Goal: Obtain resource: Download file/media

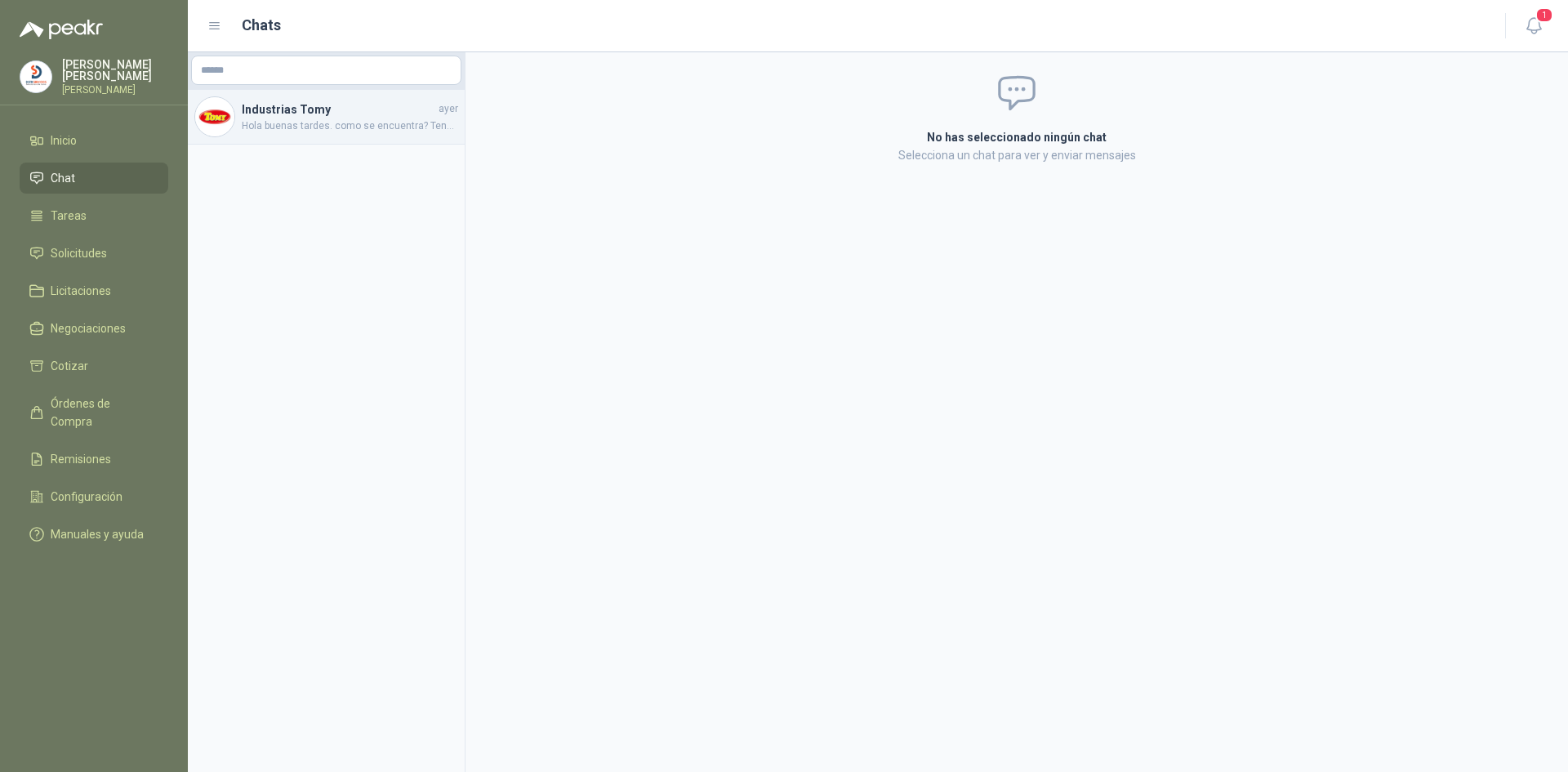
click at [322, 112] on h4 "Industrias Tomy" at bounding box center [338, 109] width 193 height 18
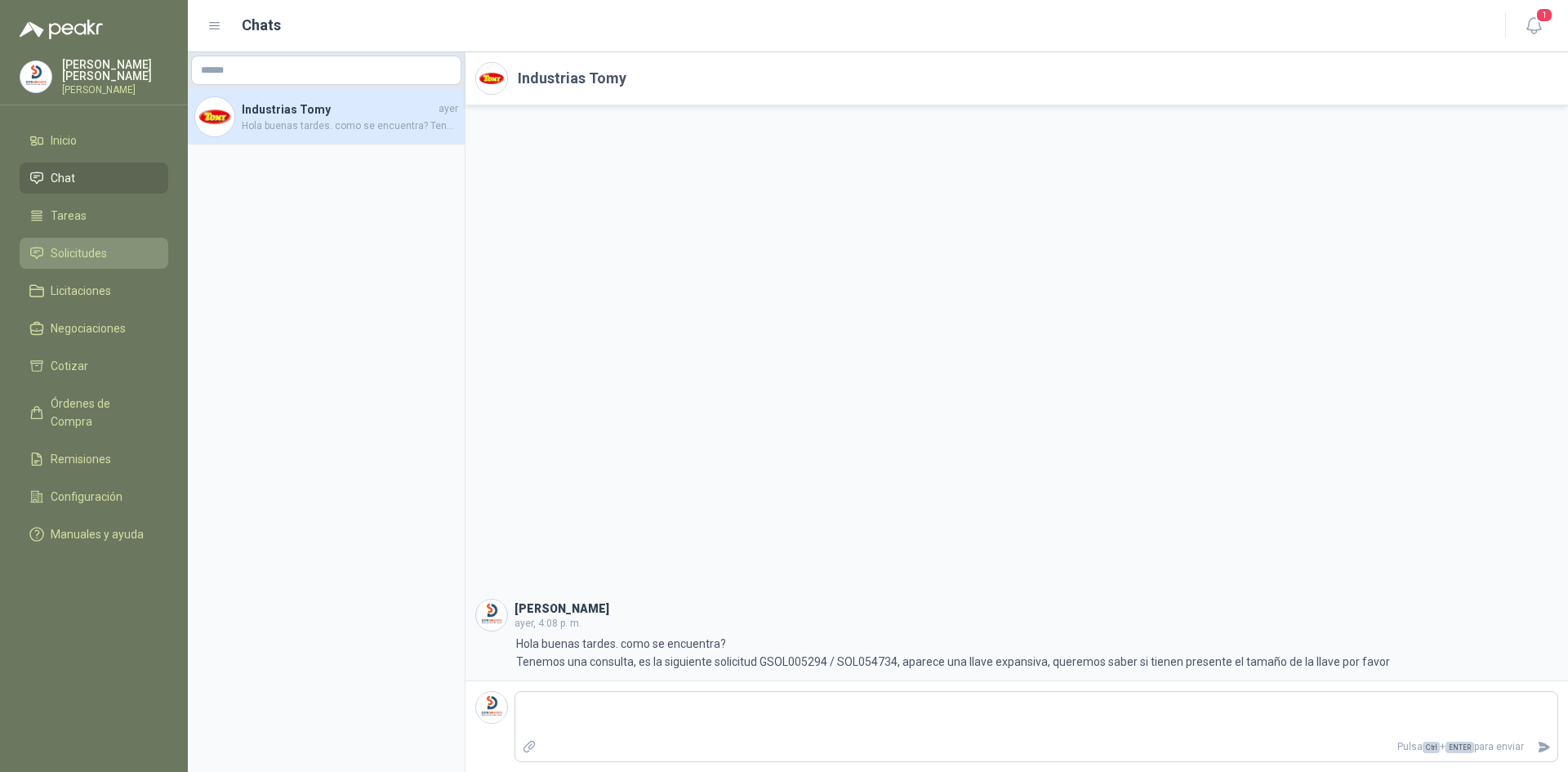
click at [102, 248] on span "Solicitudes" at bounding box center [79, 253] width 56 height 18
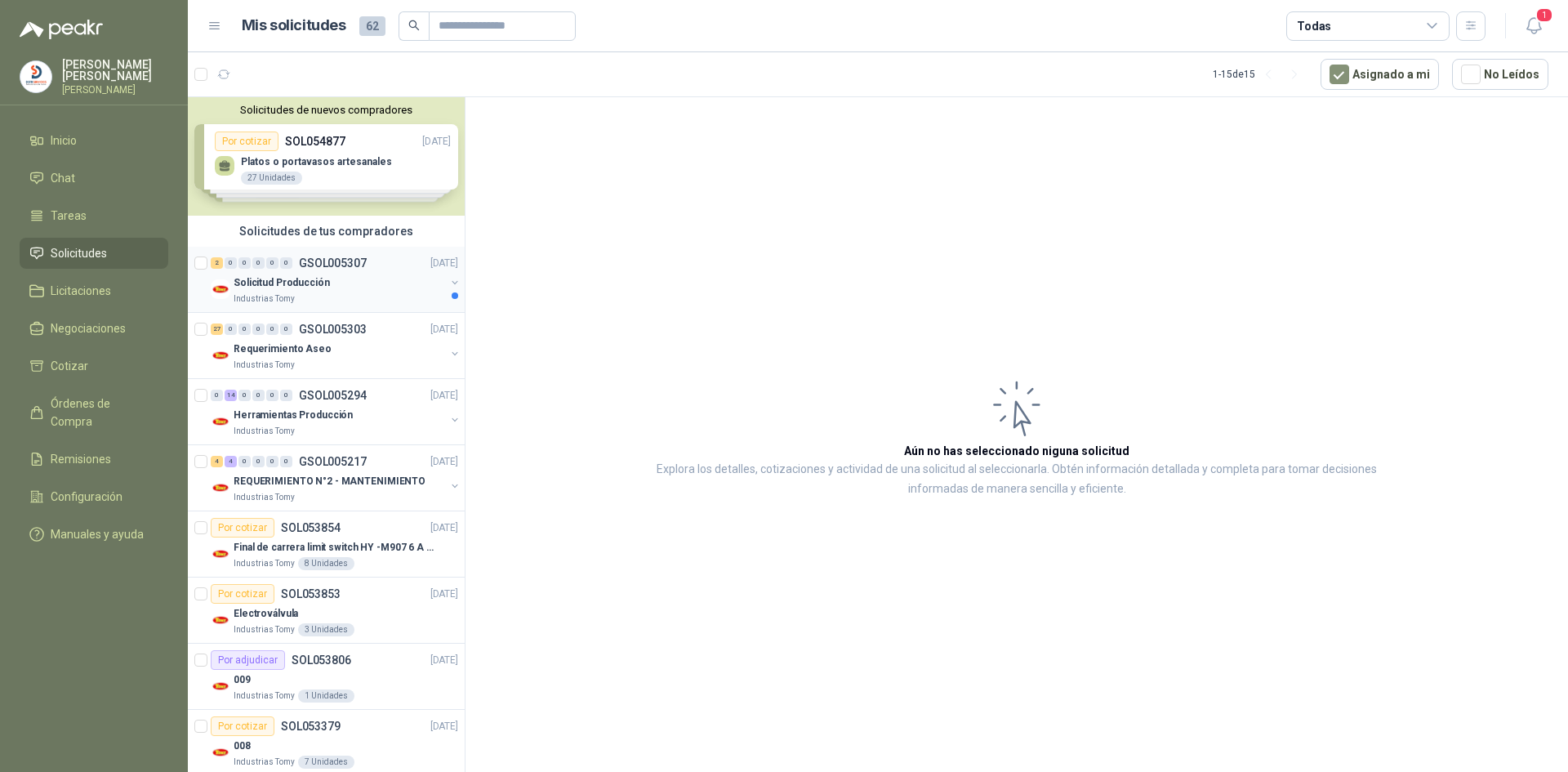
click at [390, 273] on div "Solicitud Producción" at bounding box center [339, 283] width 211 height 20
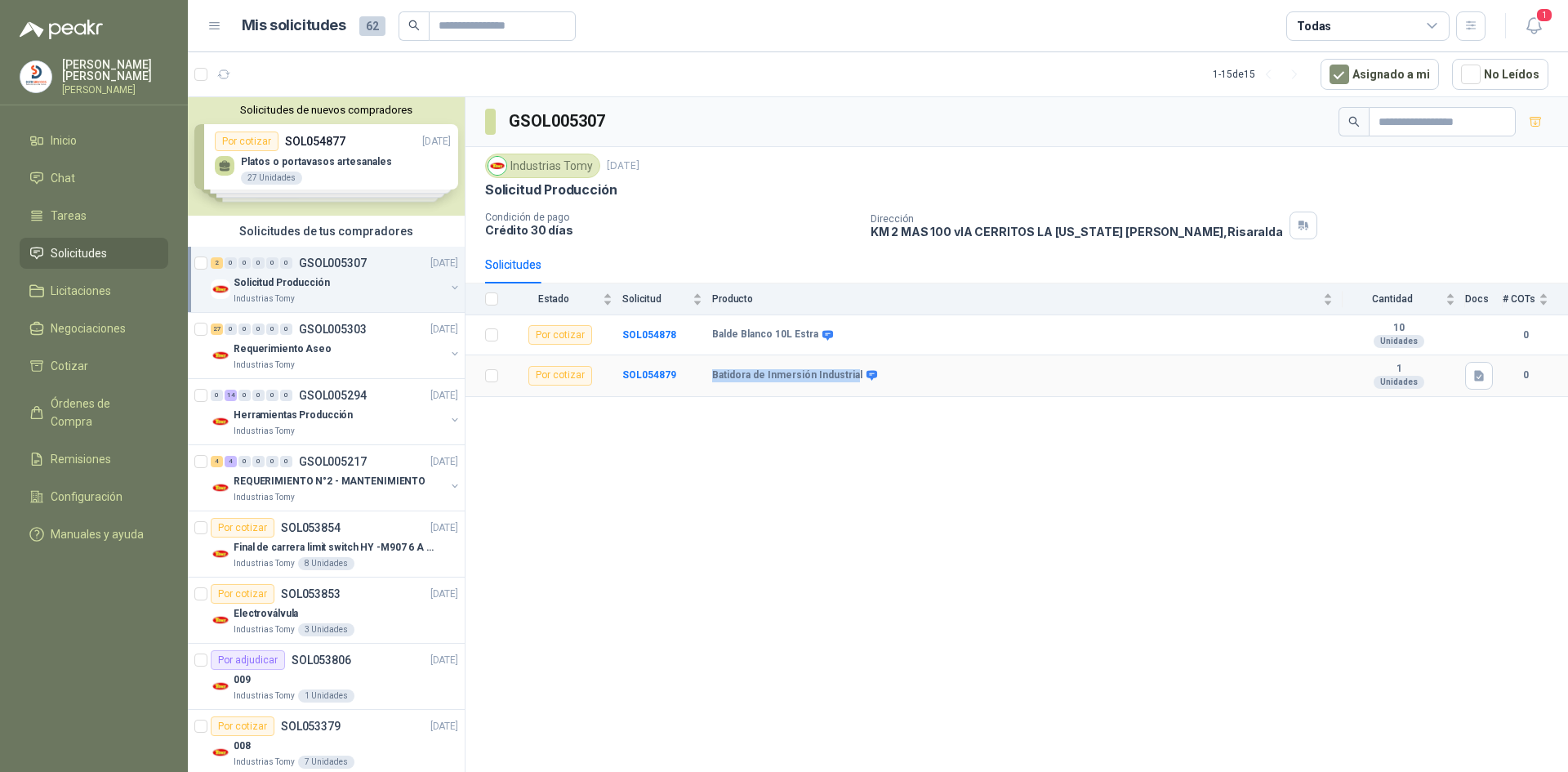
drag, startPoint x: 713, startPoint y: 376, endPoint x: 849, endPoint y: 374, distance: 136.0
click at [849, 374] on b "Batidora de Inmersión Industrial" at bounding box center [787, 376] width 150 height 13
copy b "Batidora de Inmersión Industria"
drag, startPoint x: 825, startPoint y: 507, endPoint x: 825, endPoint y: 489, distance: 18.0
click at [825, 498] on div "GSOL005307 Industrias Tomy [DATE] Solicitud Producción Condición de pago Crédit…" at bounding box center [1017, 437] width 1102 height 681
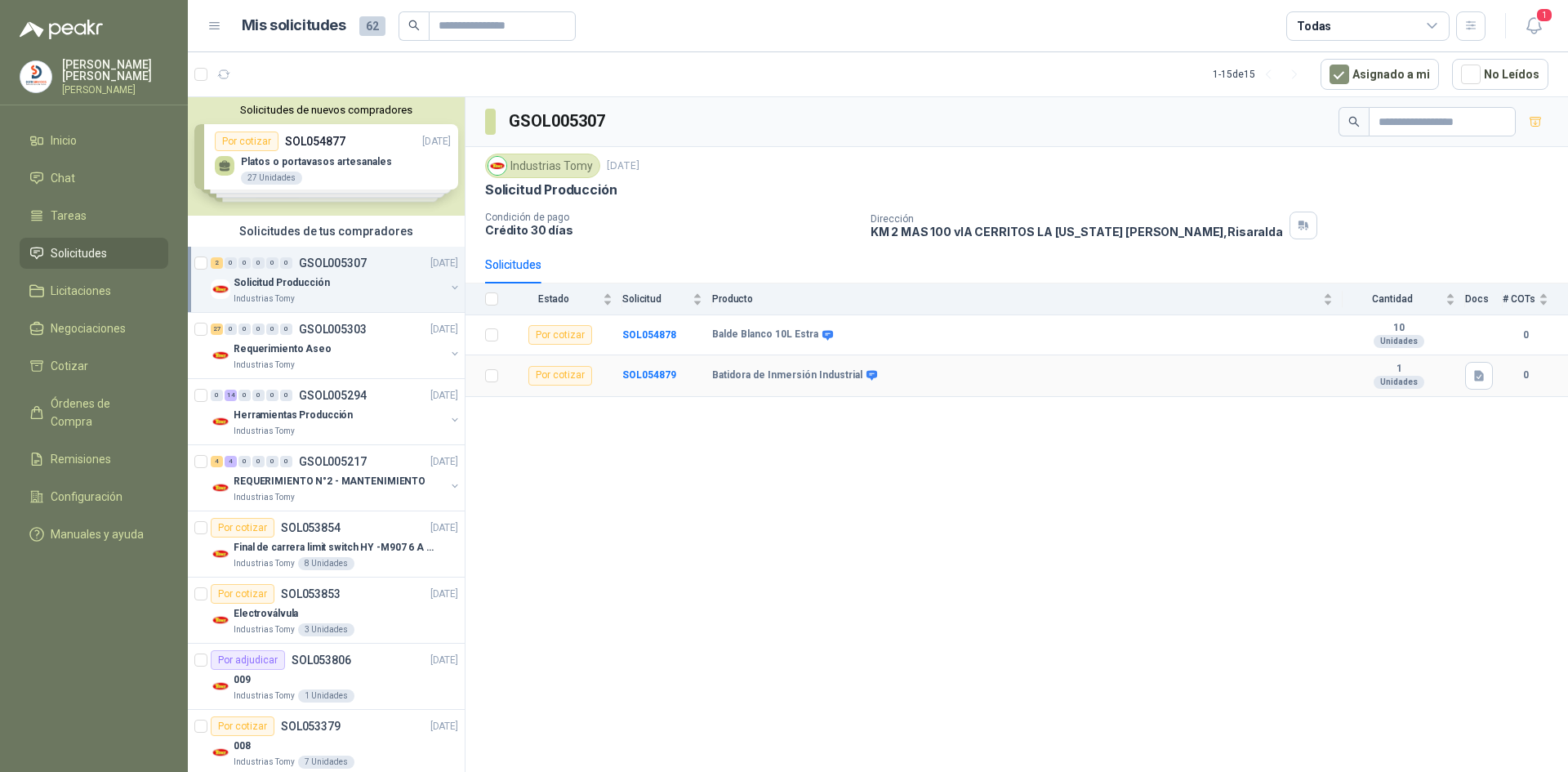
click at [655, 365] on td "SOL054879" at bounding box center [667, 376] width 90 height 42
click at [655, 372] on b "SOL054879" at bounding box center [649, 375] width 54 height 12
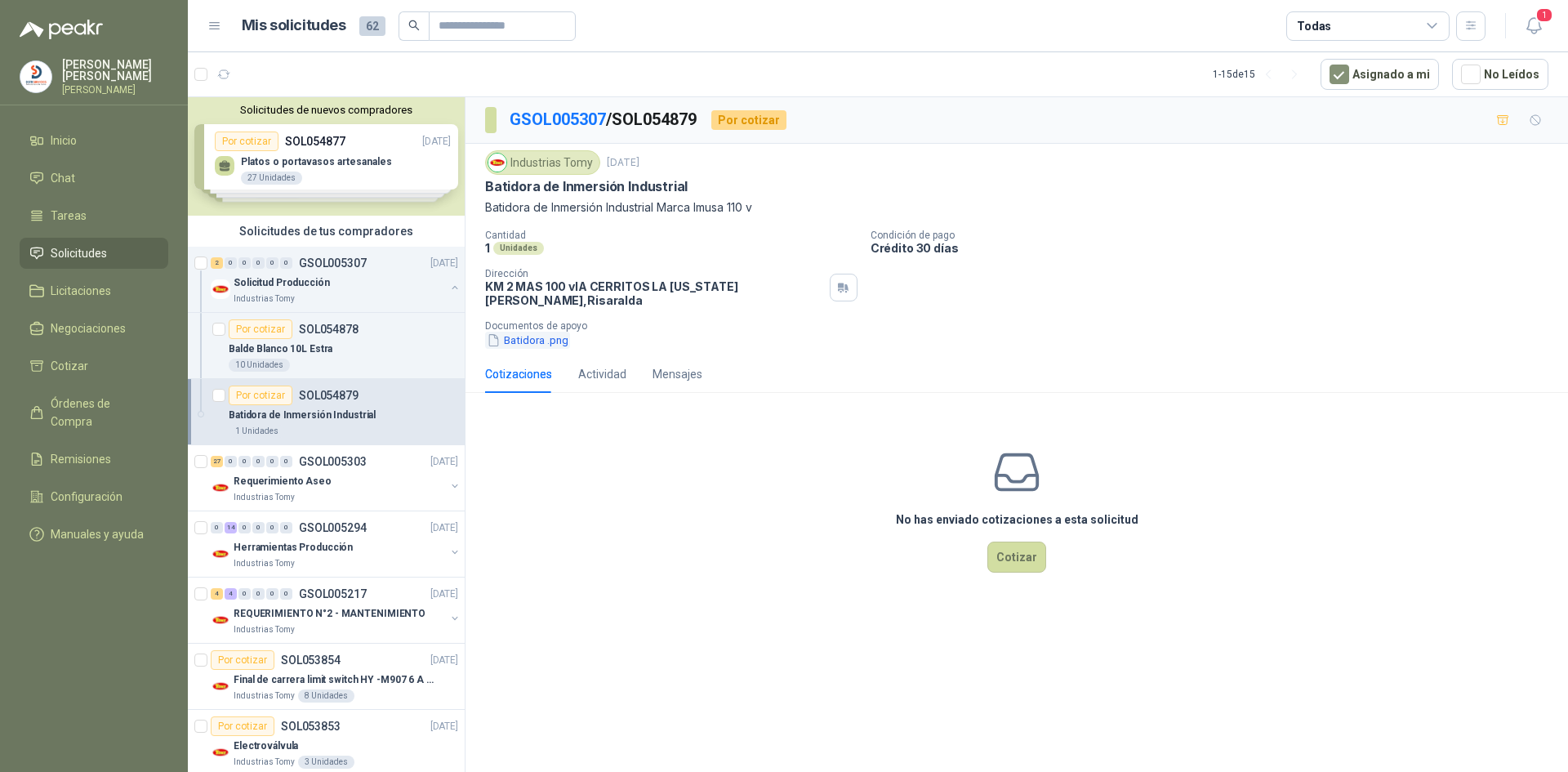
click at [537, 332] on button "Batidora .png" at bounding box center [528, 340] width 85 height 17
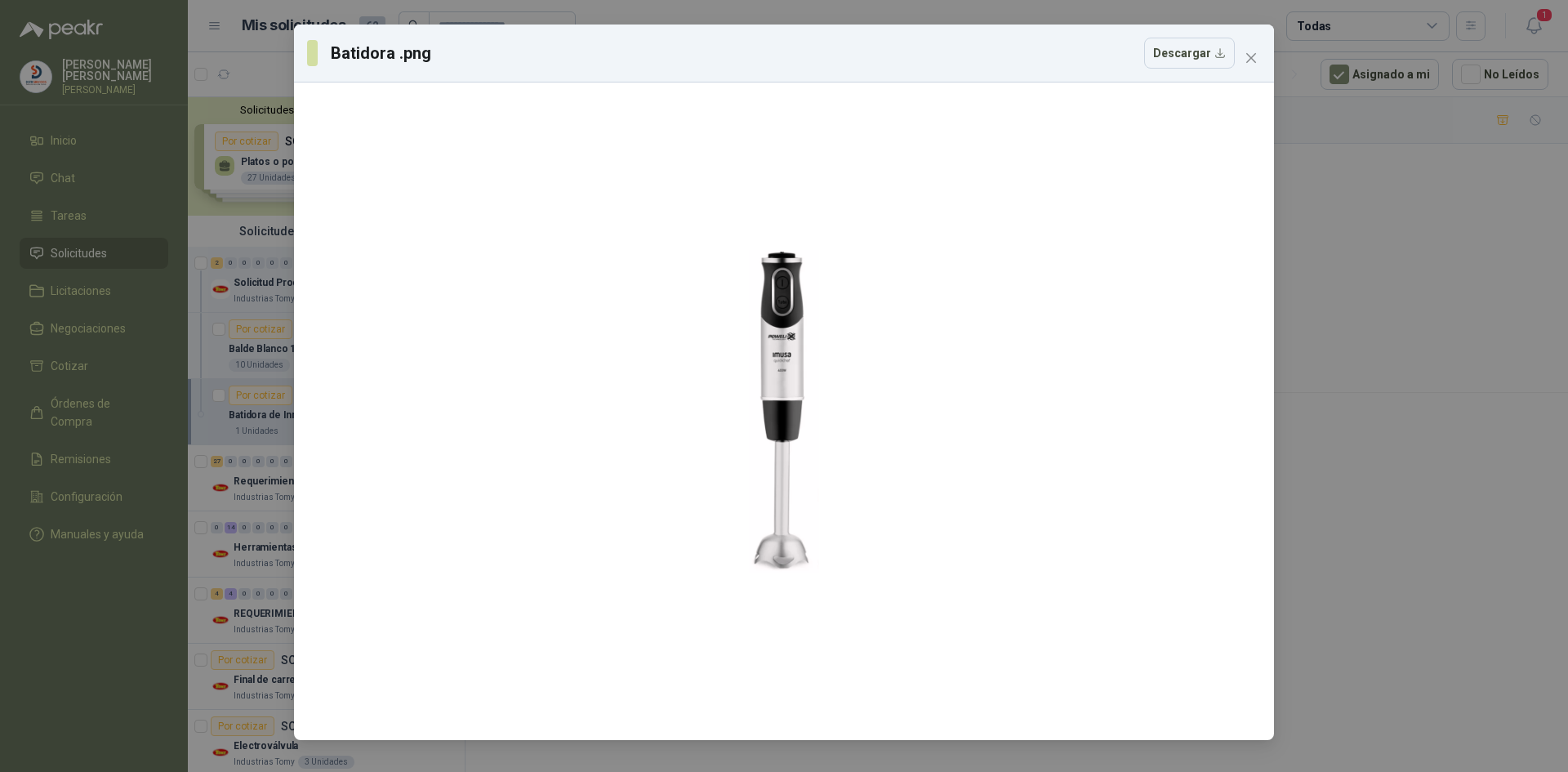
drag, startPoint x: 1428, startPoint y: 582, endPoint x: 1416, endPoint y: 586, distance: 12.6
click at [1427, 582] on div "Batidora .png Descargar" at bounding box center [784, 386] width 1568 height 772
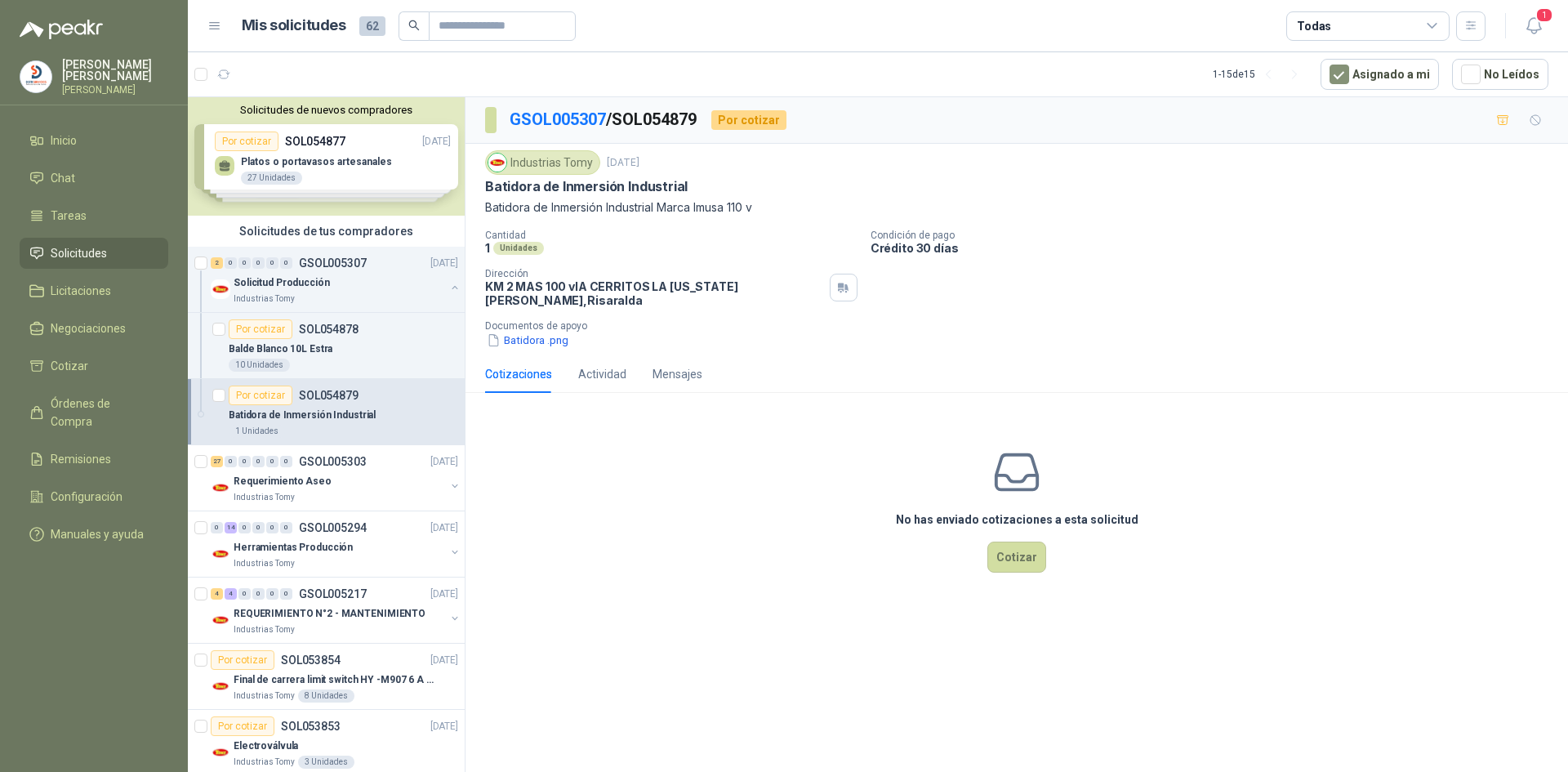
click at [97, 246] on span "Solicitudes" at bounding box center [79, 253] width 56 height 18
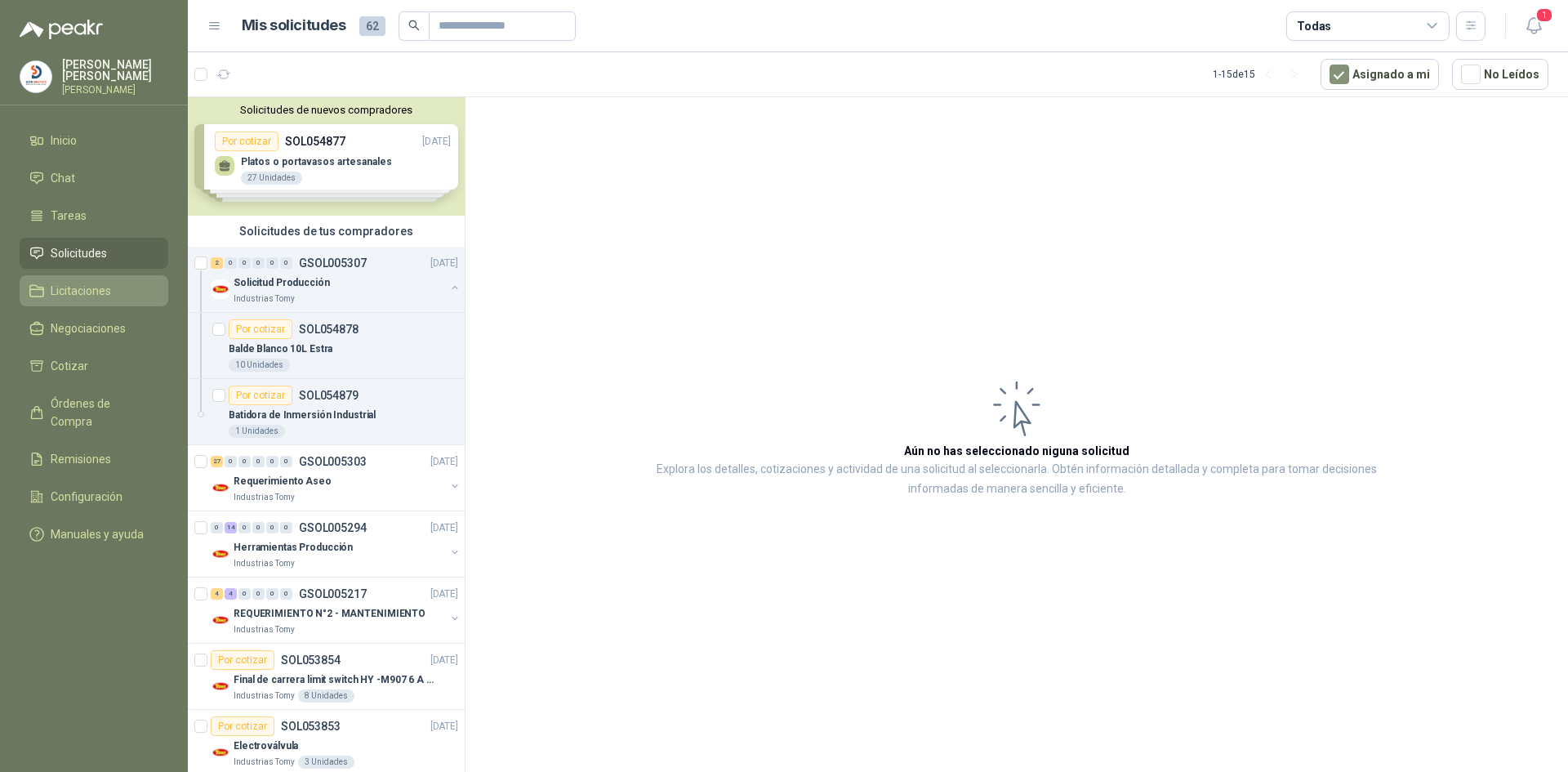
click at [103, 287] on span "Licitaciones" at bounding box center [81, 291] width 60 height 18
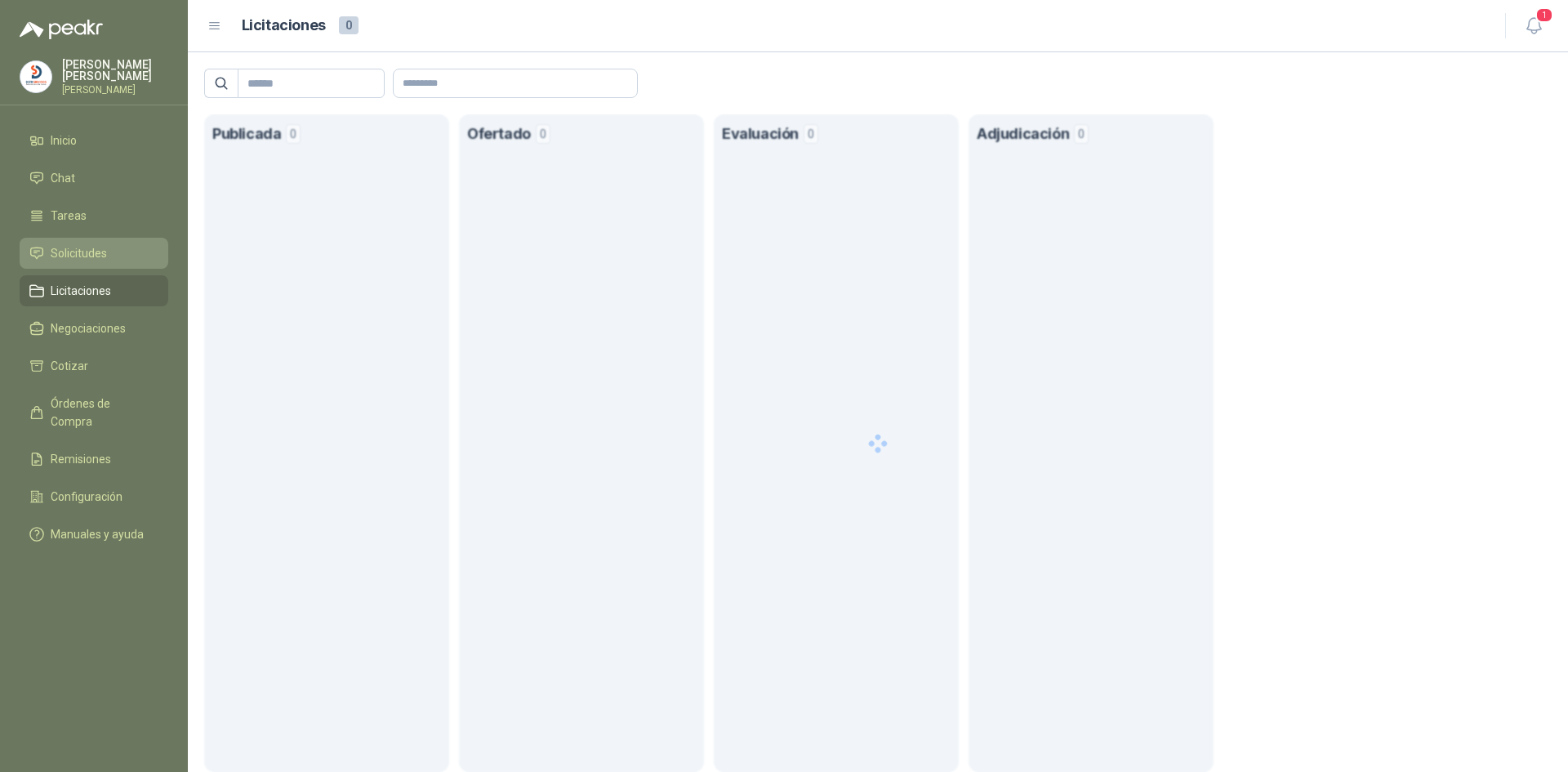
click at [102, 252] on span "Solicitudes" at bounding box center [79, 253] width 56 height 18
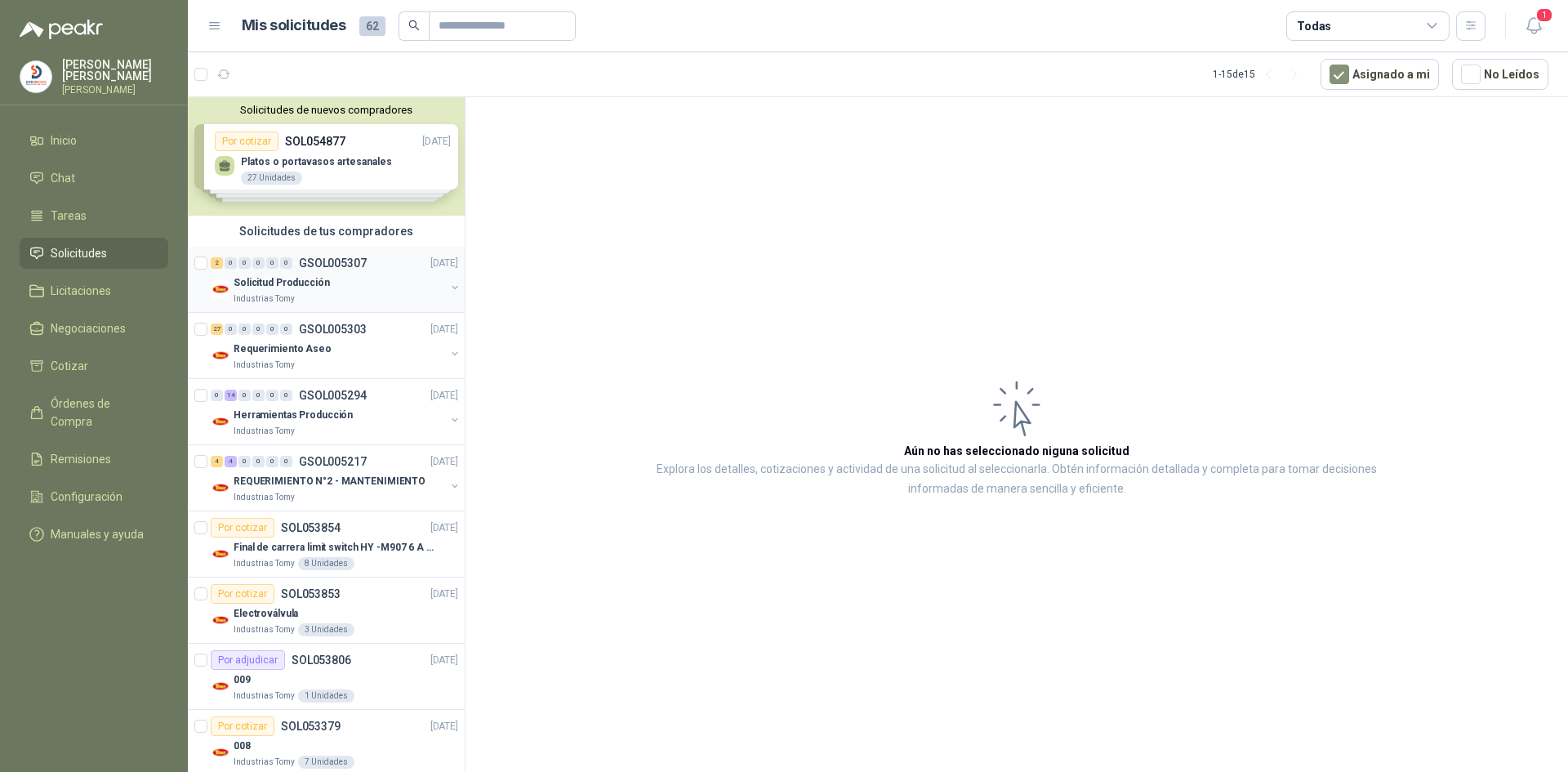
click at [405, 289] on div "Solicitud Producción" at bounding box center [339, 283] width 211 height 20
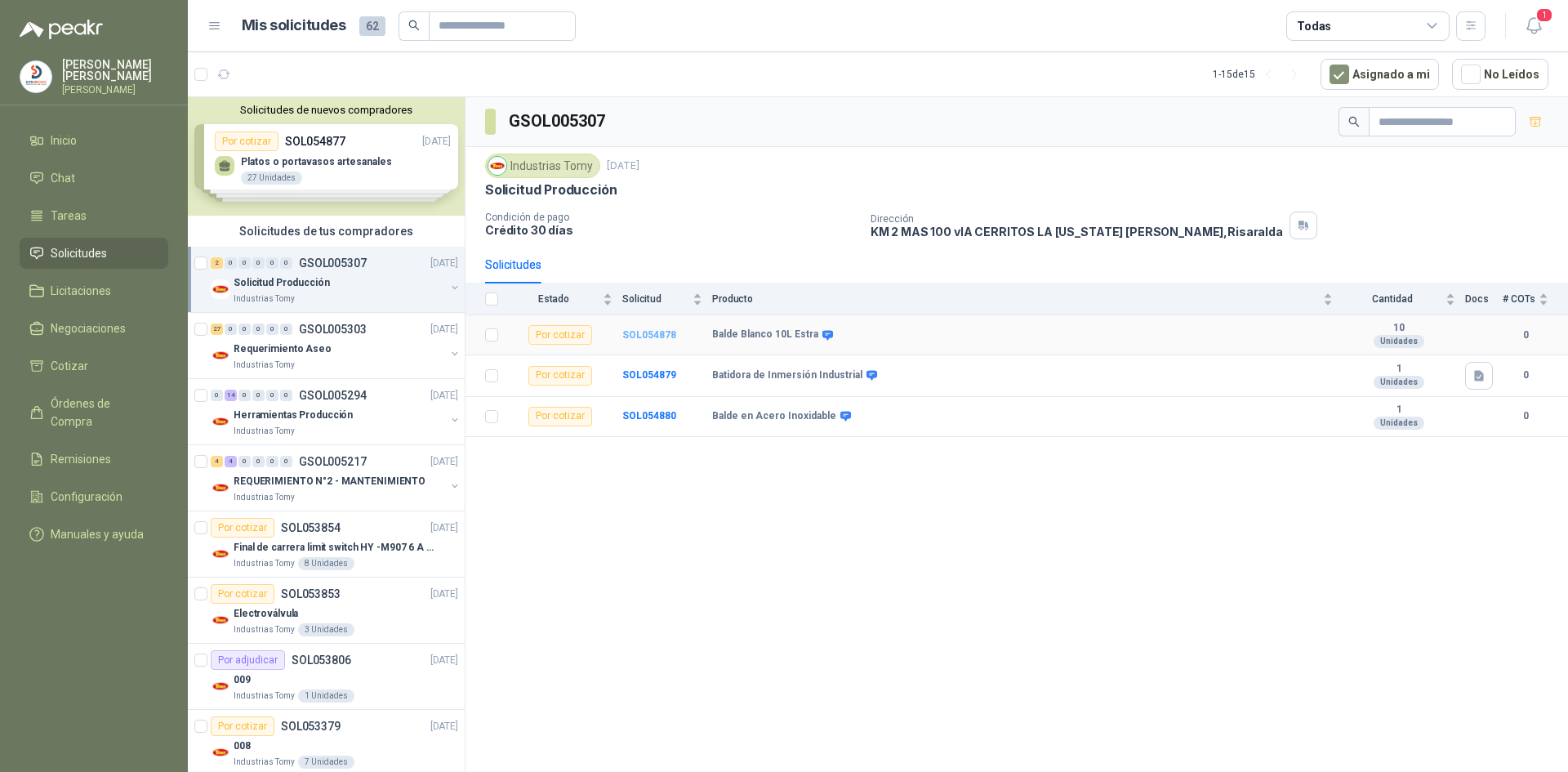
click at [651, 340] on b "SOL054878" at bounding box center [649, 335] width 54 height 12
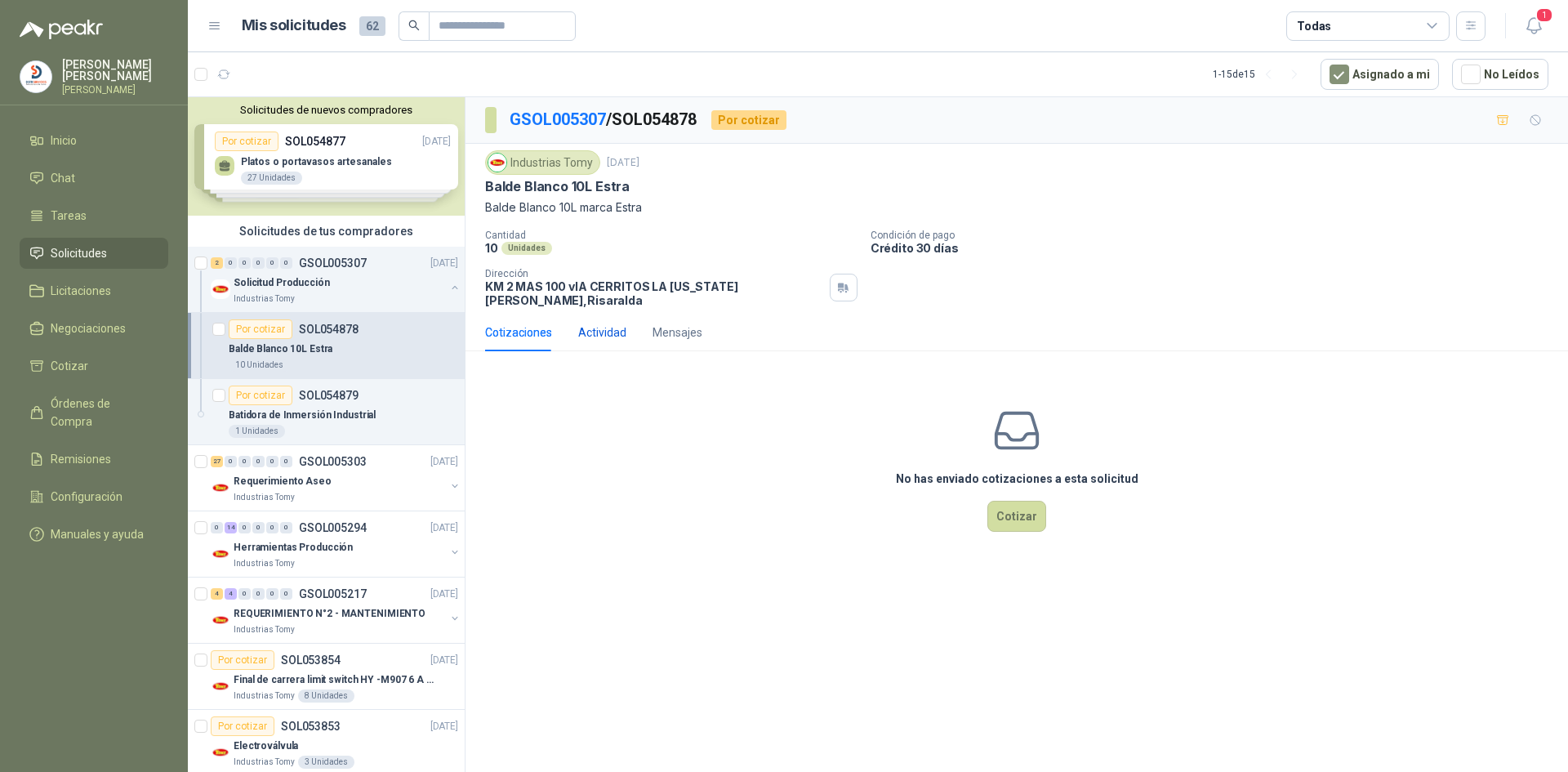
click at [610, 324] on div "Actividad" at bounding box center [602, 333] width 48 height 18
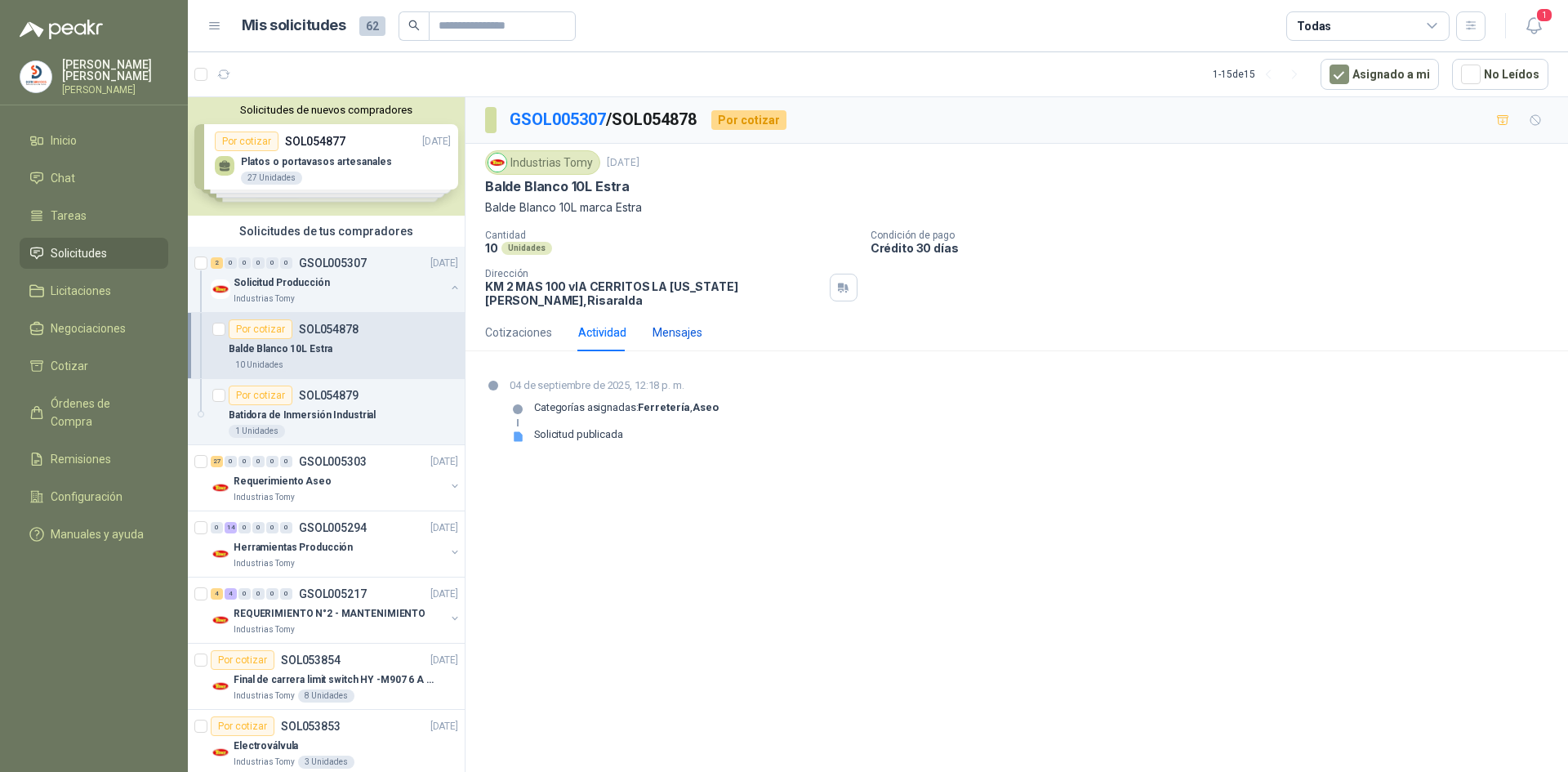
click at [666, 324] on div "Mensajes" at bounding box center [677, 333] width 50 height 18
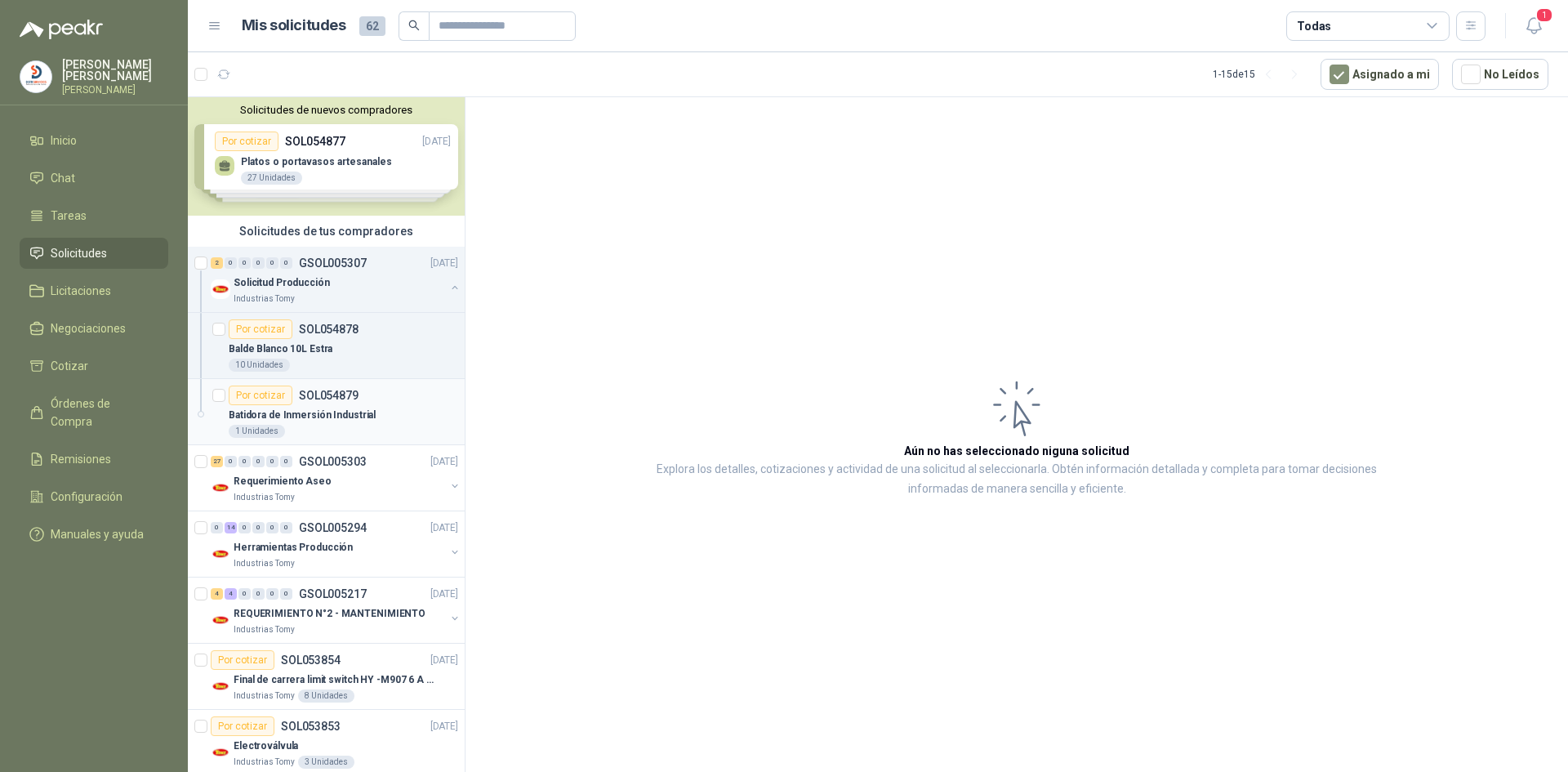
click at [406, 416] on div "Batidora de Inmersión Industrial" at bounding box center [343, 416] width 230 height 20
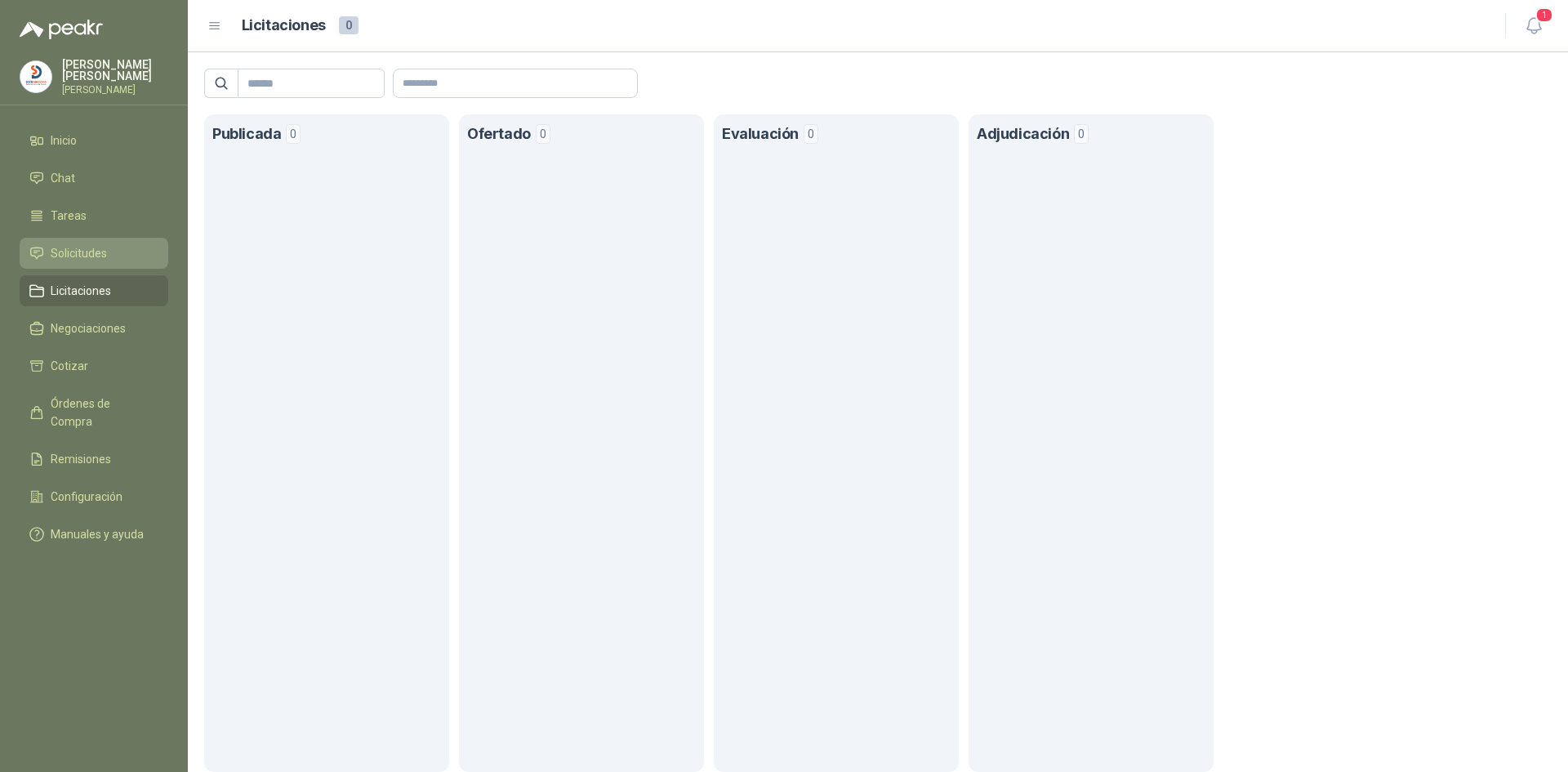
click at [92, 252] on span "Solicitudes" at bounding box center [79, 253] width 56 height 18
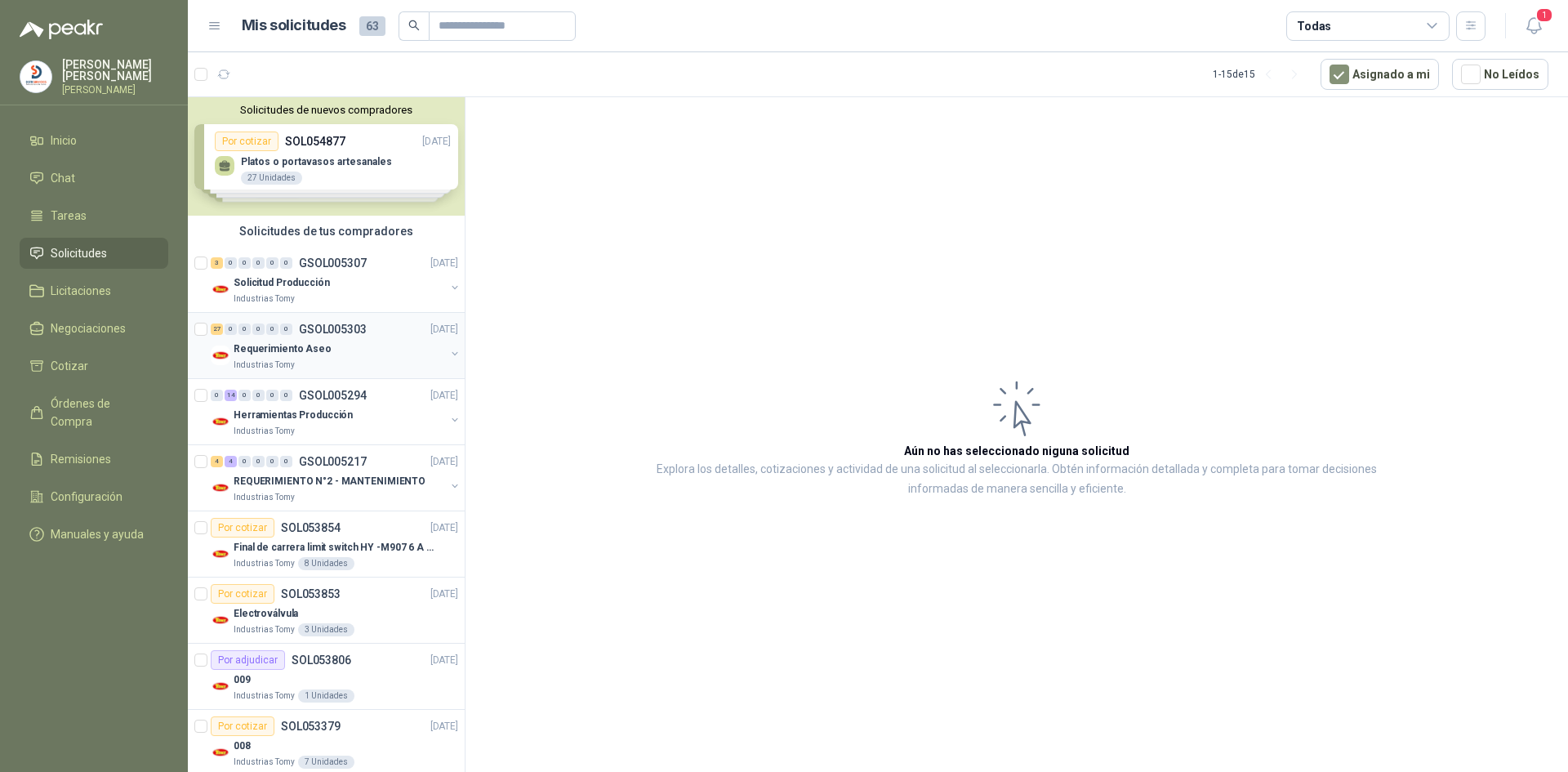
click at [384, 359] on div "Industrias Tomy" at bounding box center [339, 365] width 211 height 13
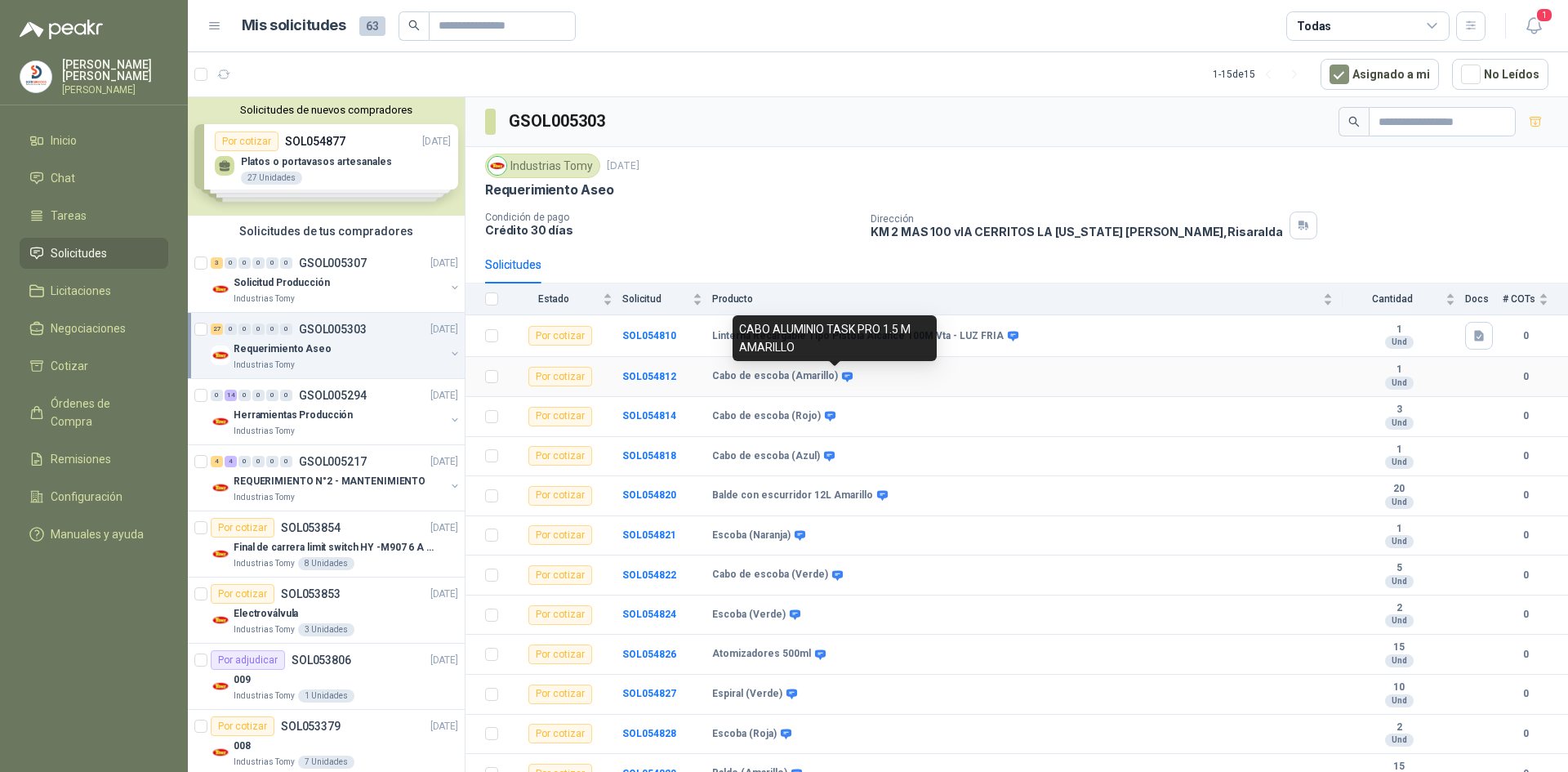
click at [841, 376] on icon at bounding box center [846, 376] width 12 height 12
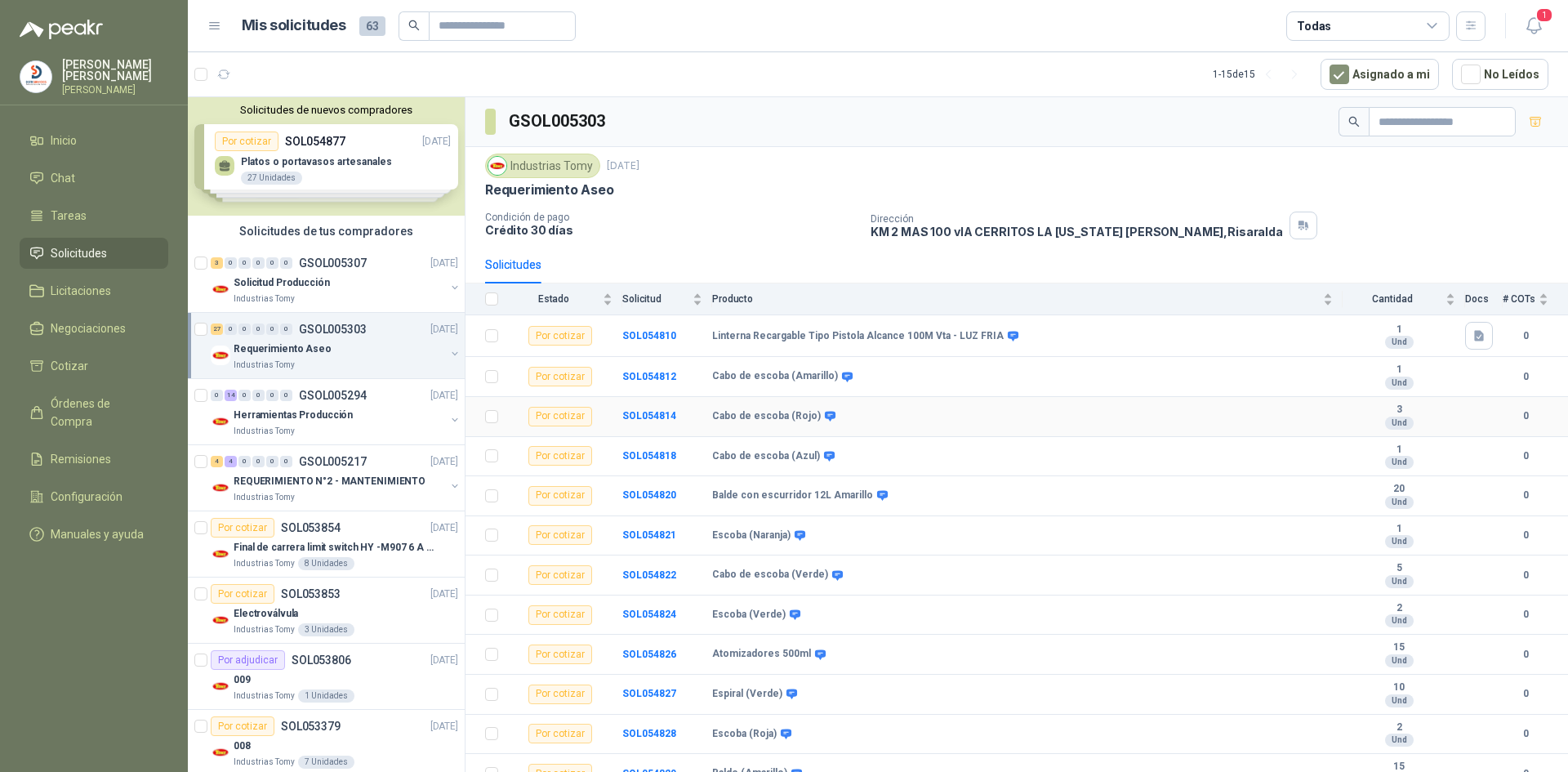
click at [989, 427] on td "Cabo de escoba (Rojo)" at bounding box center [1028, 417] width 630 height 40
click at [97, 247] on span "Solicitudes" at bounding box center [79, 253] width 56 height 18
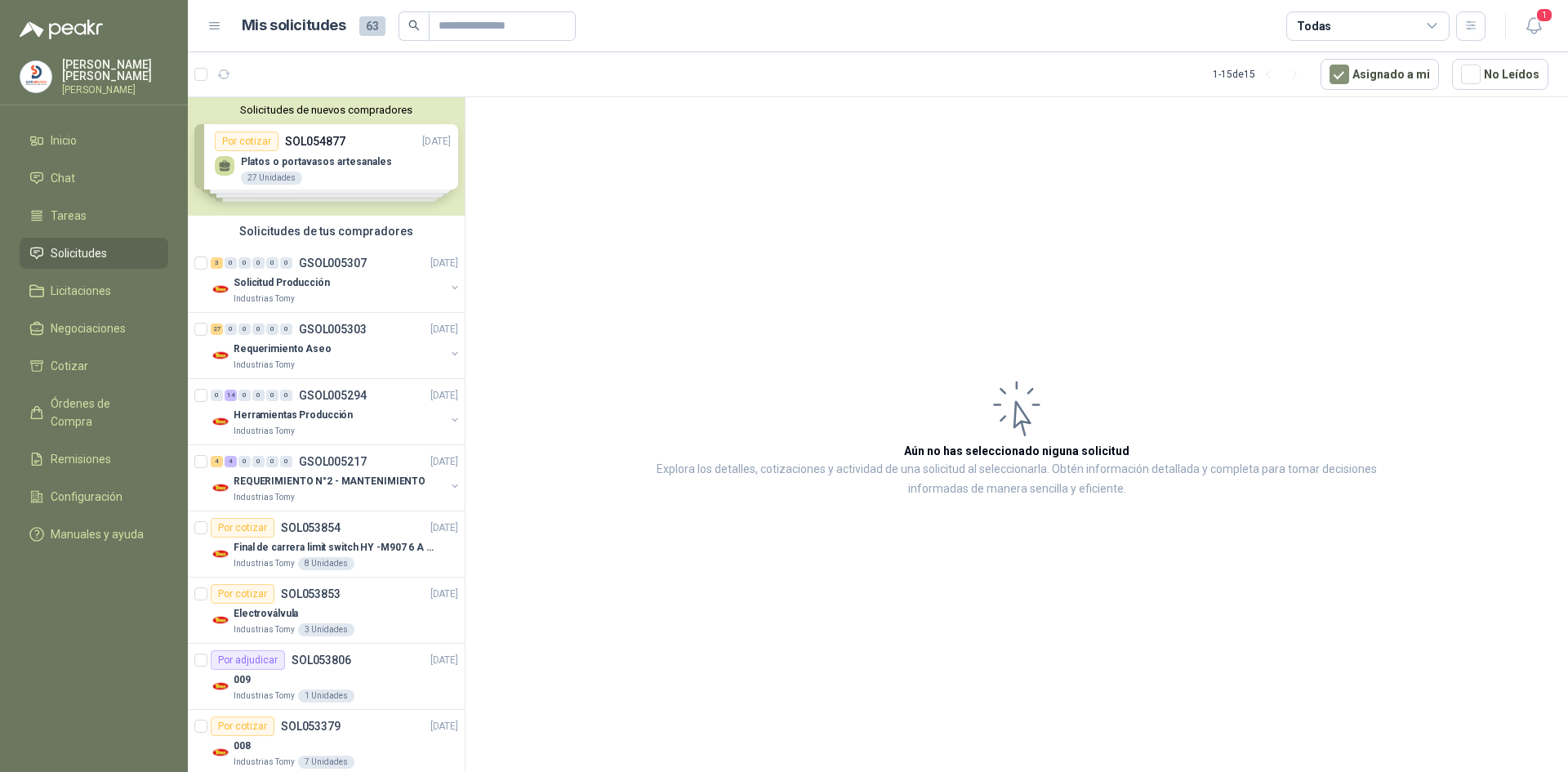
click at [374, 168] on div "Solicitudes de nuevos compradores Por cotizar SOL054877 [DATE] Platos o portava…" at bounding box center [326, 157] width 277 height 118
